Goal: Check status

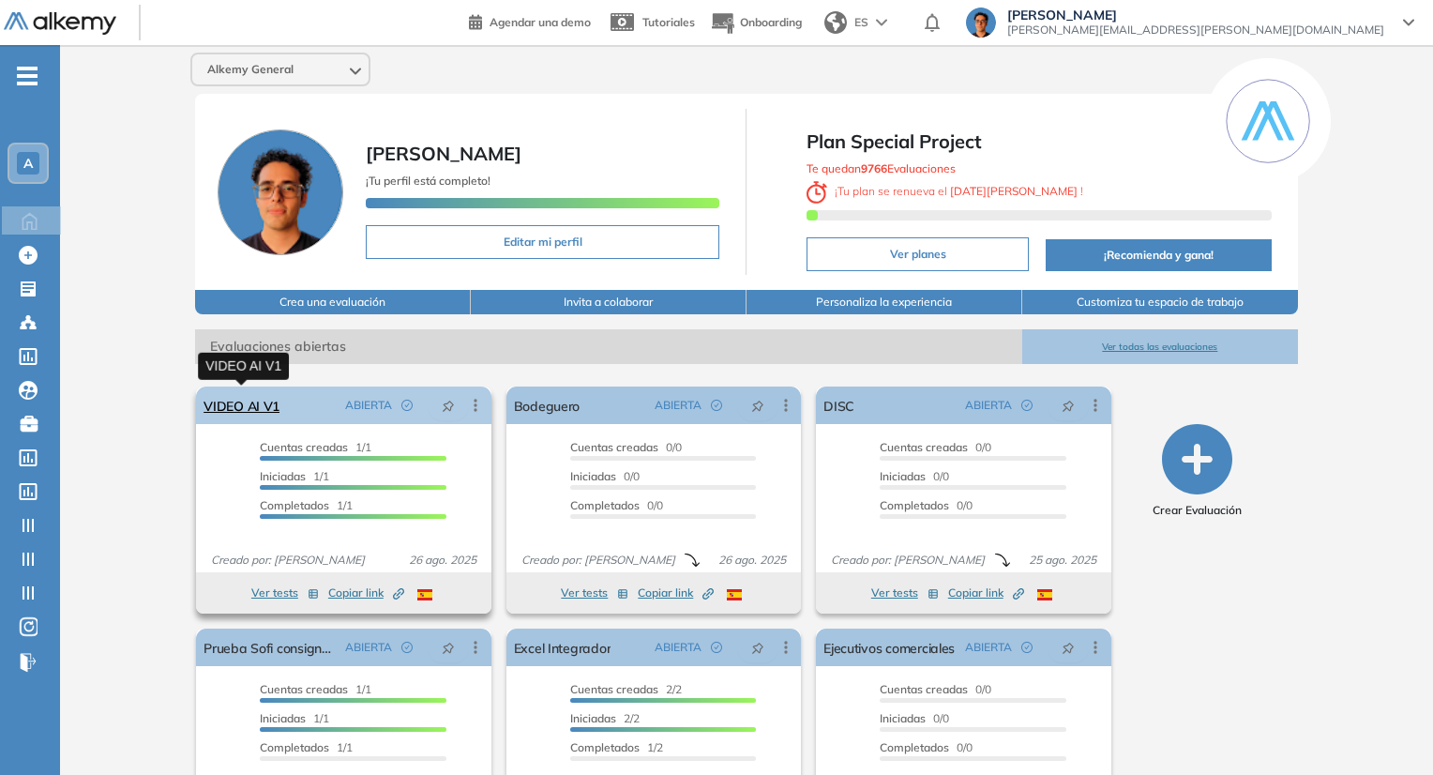
click at [249, 405] on link "VIDEO AI V1" at bounding box center [242, 406] width 76 height 38
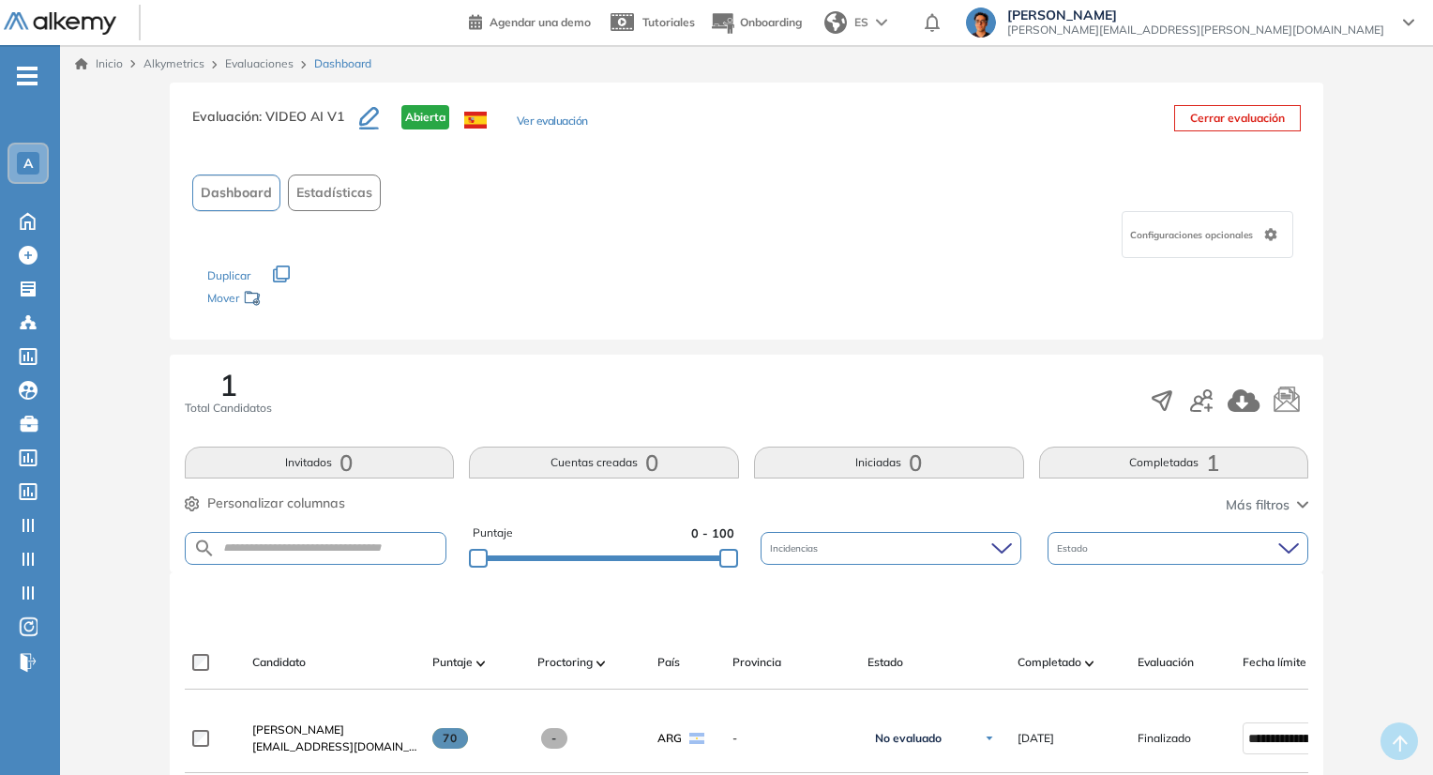
click at [1115, 462] on button "Completadas 1" at bounding box center [1174, 463] width 270 height 32
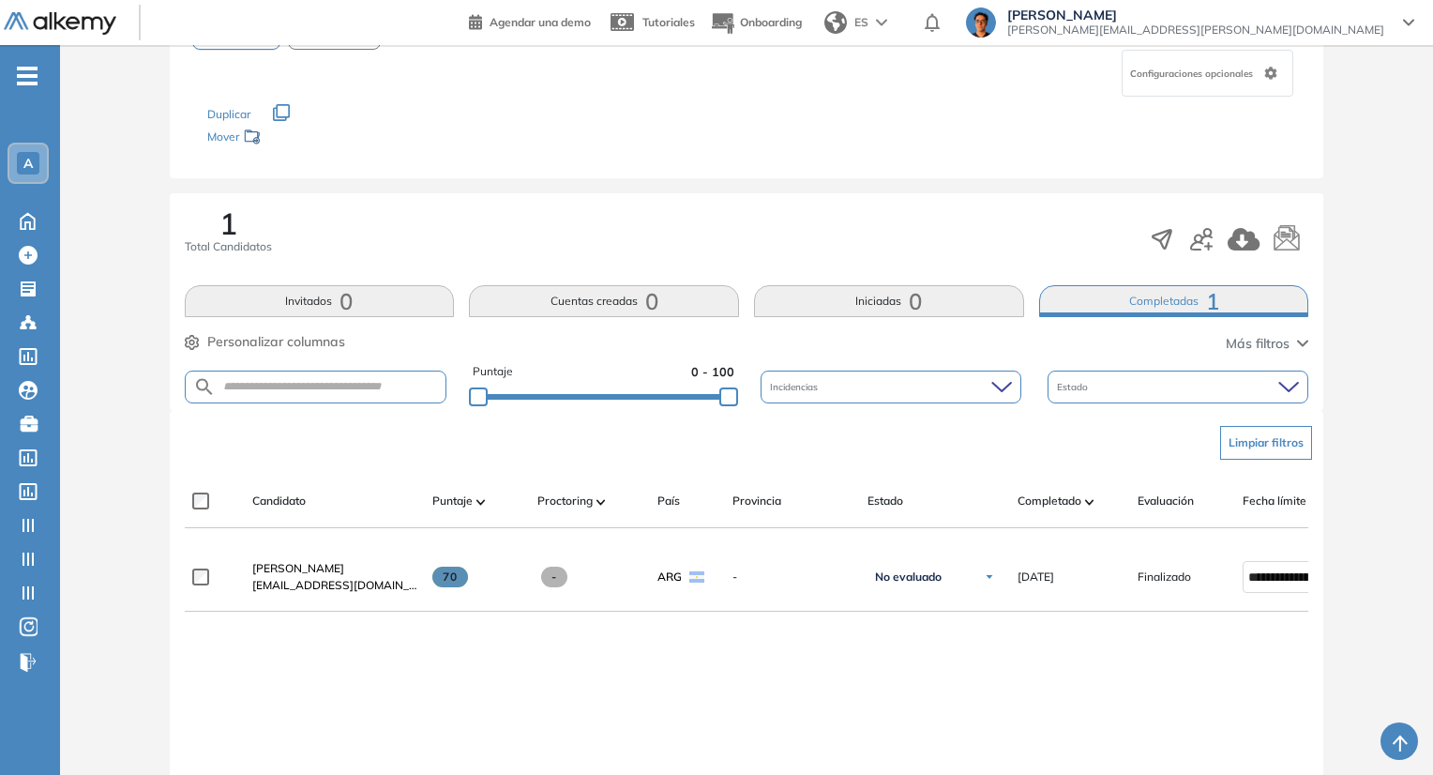
scroll to position [173, 0]
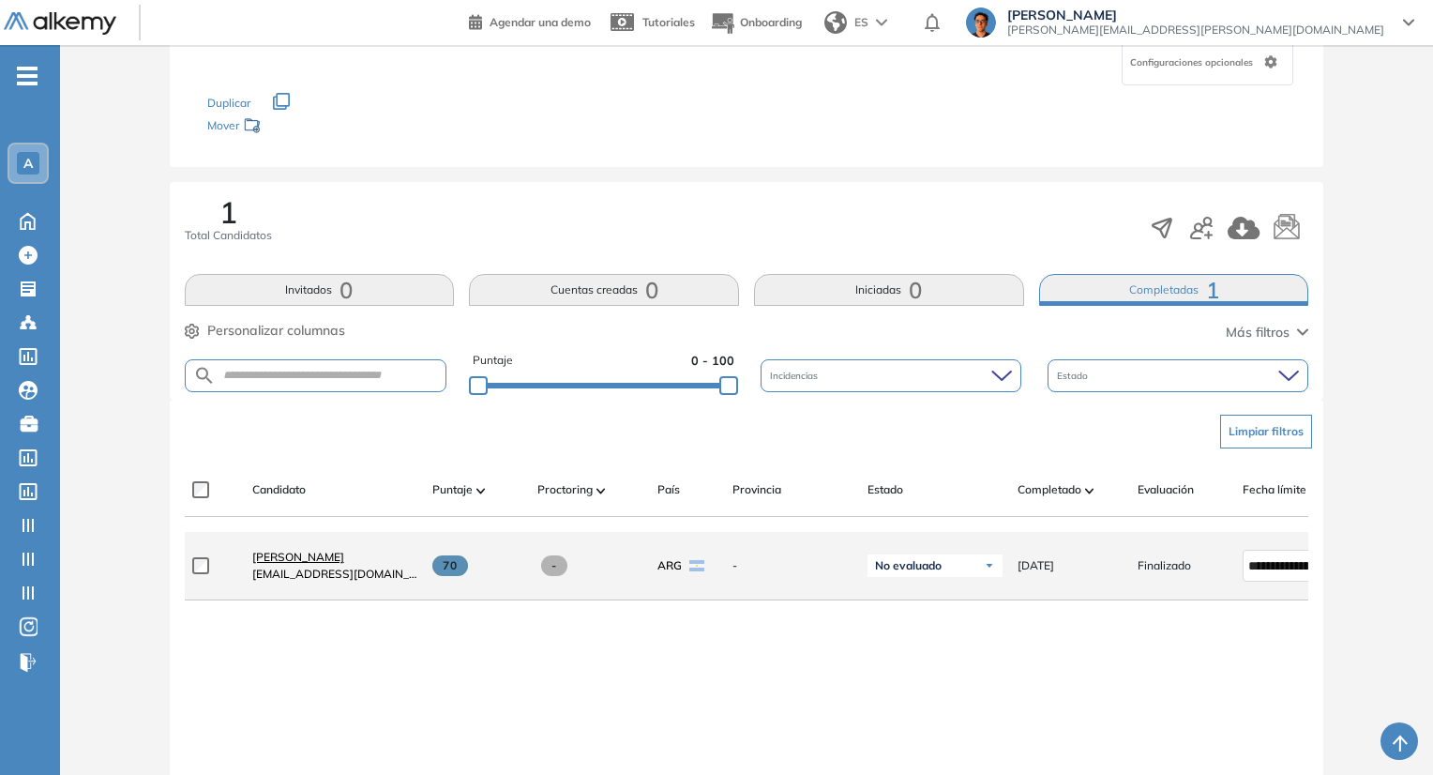
click at [285, 566] on link "[PERSON_NAME]" at bounding box center [334, 557] width 165 height 17
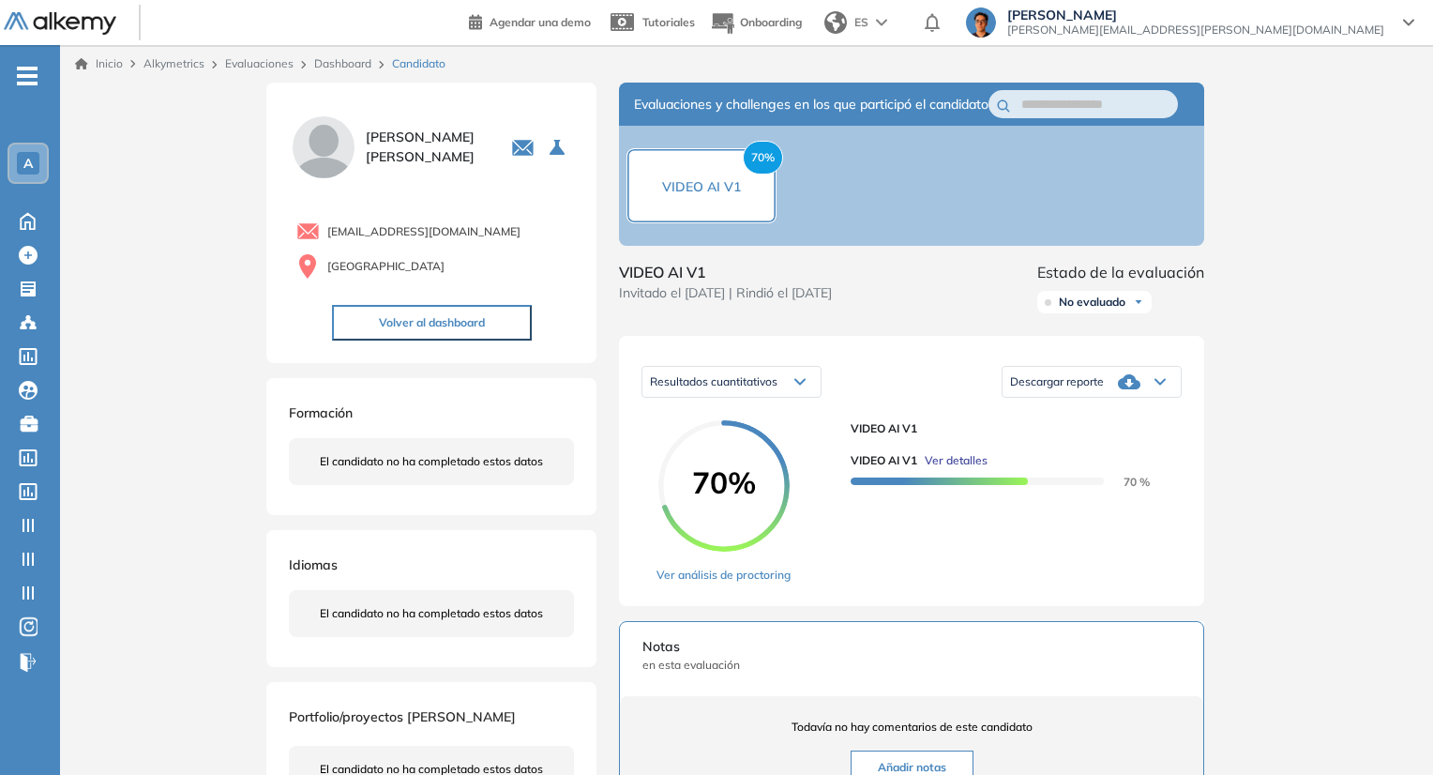
click at [961, 469] on span "Ver detalles" at bounding box center [956, 460] width 63 height 17
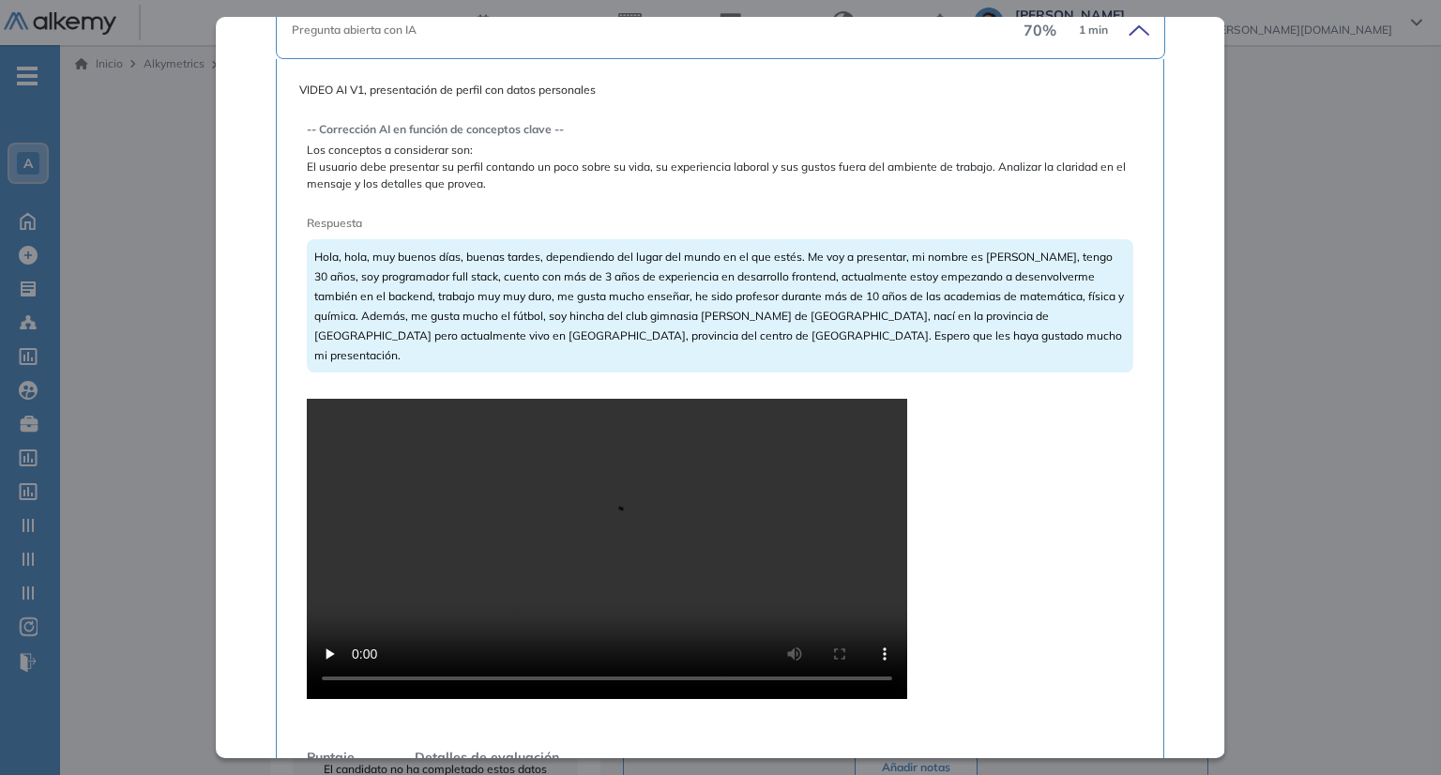
scroll to position [463, 0]
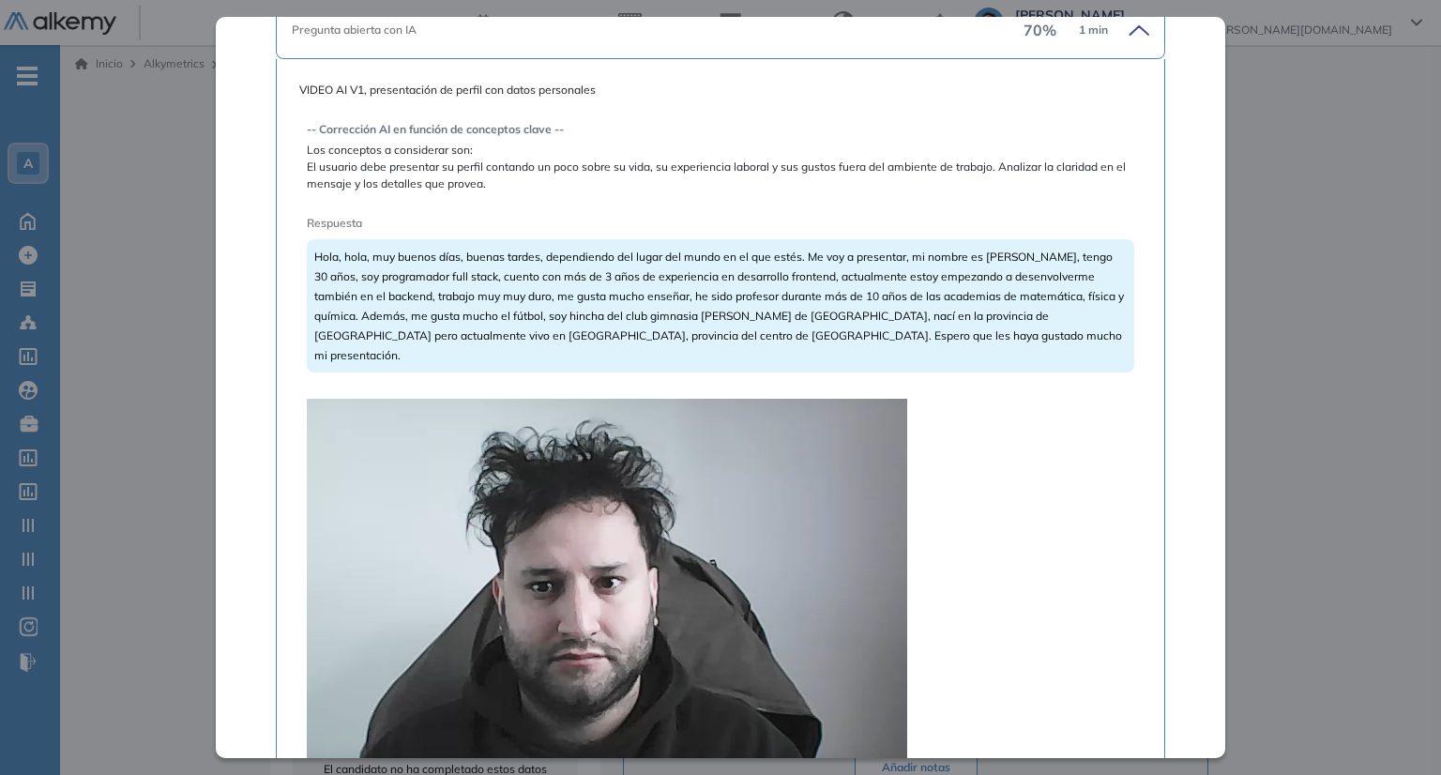
click at [1079, 459] on div "-- Corrección AI en función de conceptos clave -- Los conceptos a considerar so…" at bounding box center [720, 547] width 827 height 883
click at [1151, 387] on div "VIDEO AI V1 Básico Idiomas Objetivos VIDEO AI V1 Resumen del Test: VIDEO AI V1 …" at bounding box center [720, 387] width 1009 height 740
